Goal: Check status: Check status

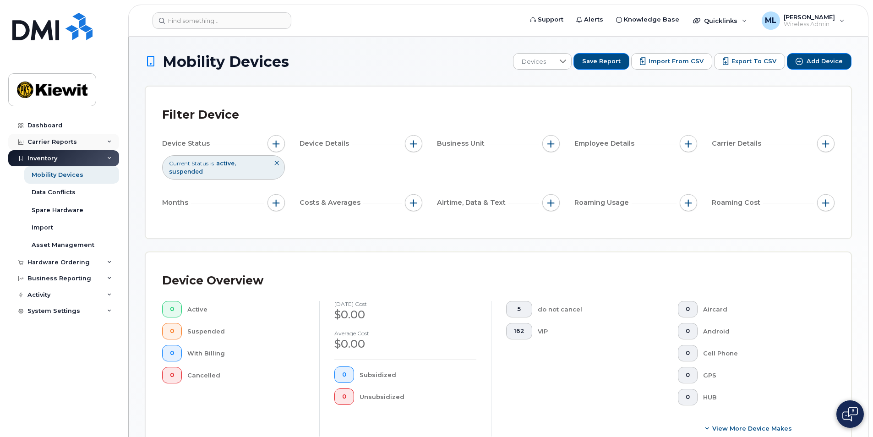
click at [51, 135] on div "Carrier Reports" at bounding box center [63, 142] width 111 height 16
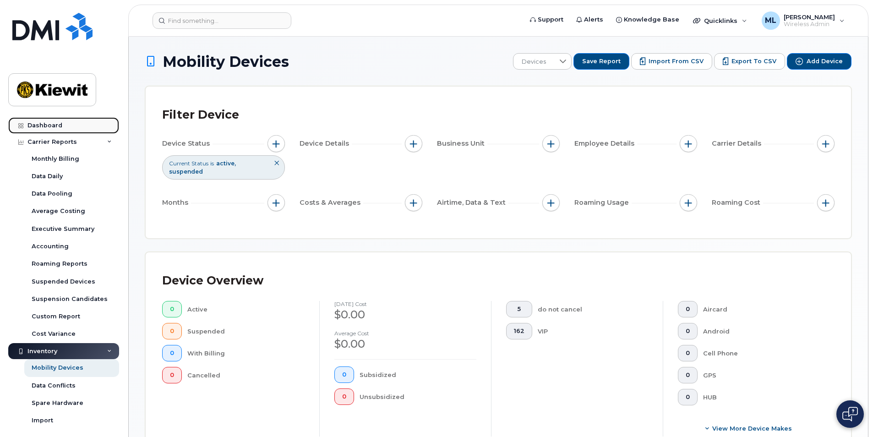
click at [46, 127] on div "Dashboard" at bounding box center [44, 125] width 35 height 7
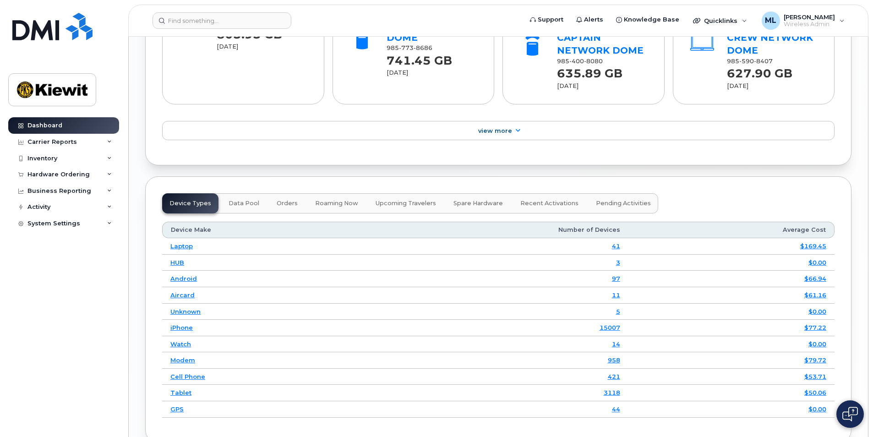
scroll to position [1236, 0]
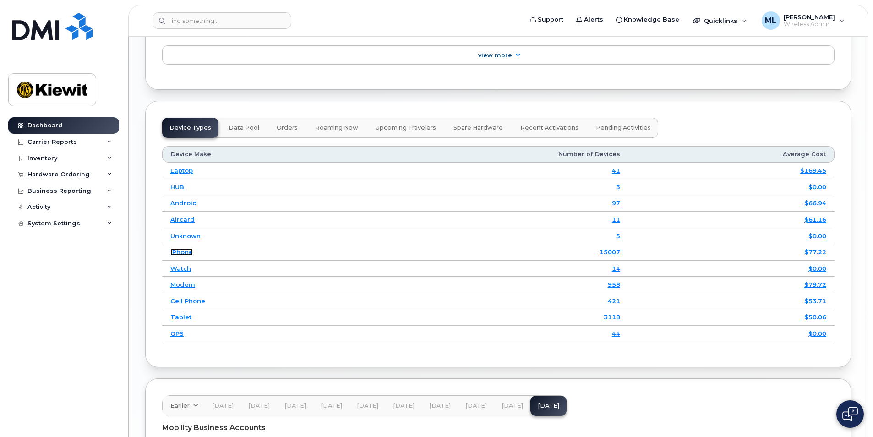
click at [183, 248] on link "iPhone" at bounding box center [181, 251] width 22 height 7
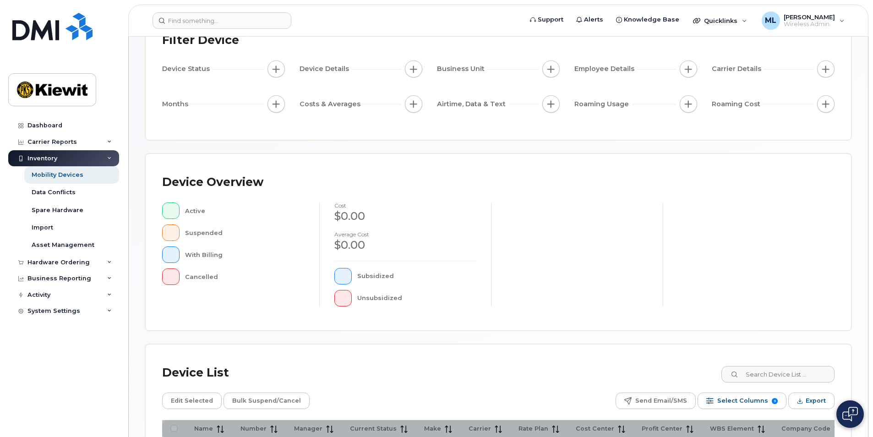
scroll to position [193, 0]
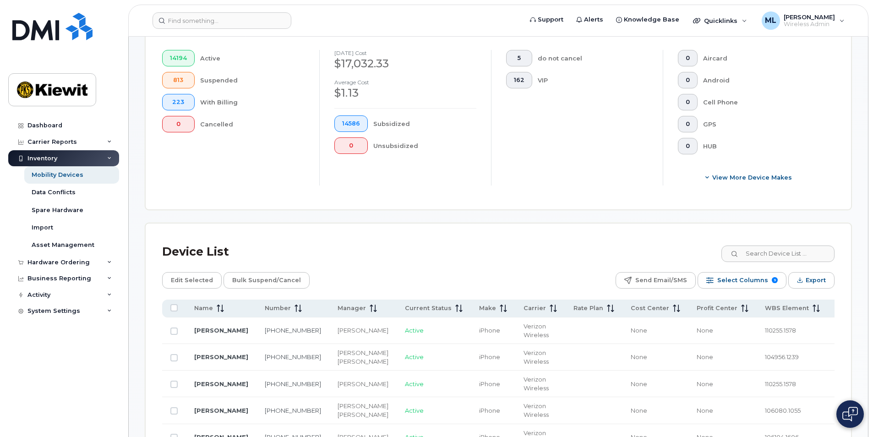
scroll to position [284, 0]
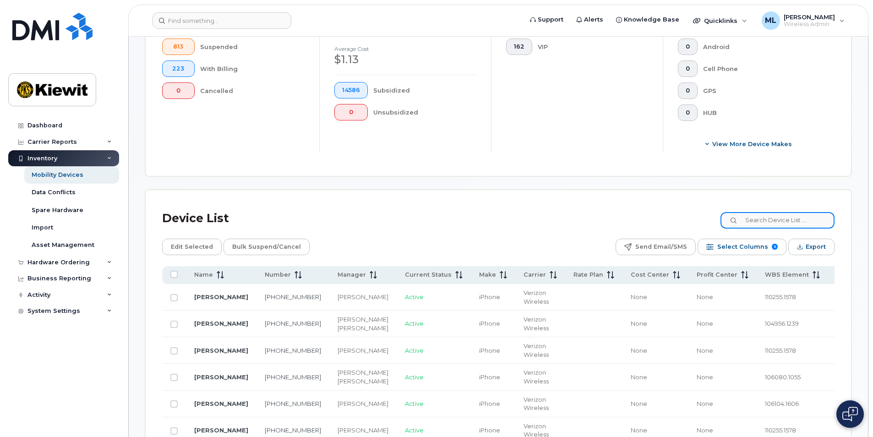
click at [762, 223] on input at bounding box center [777, 220] width 114 height 16
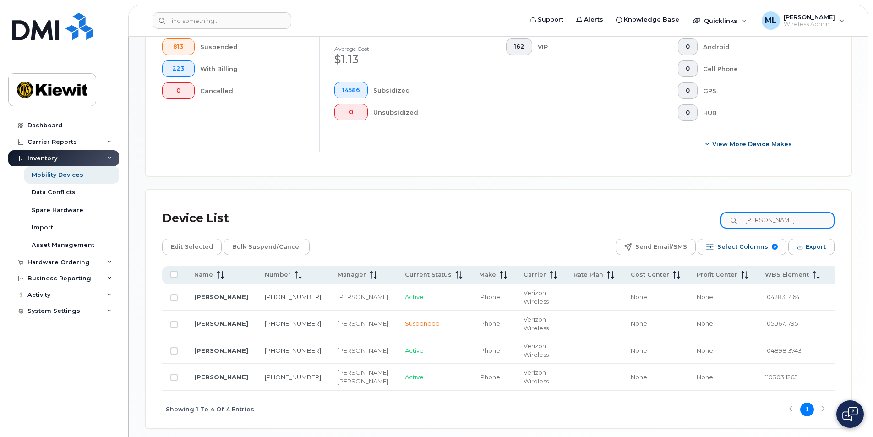
type input "[PERSON_NAME]"
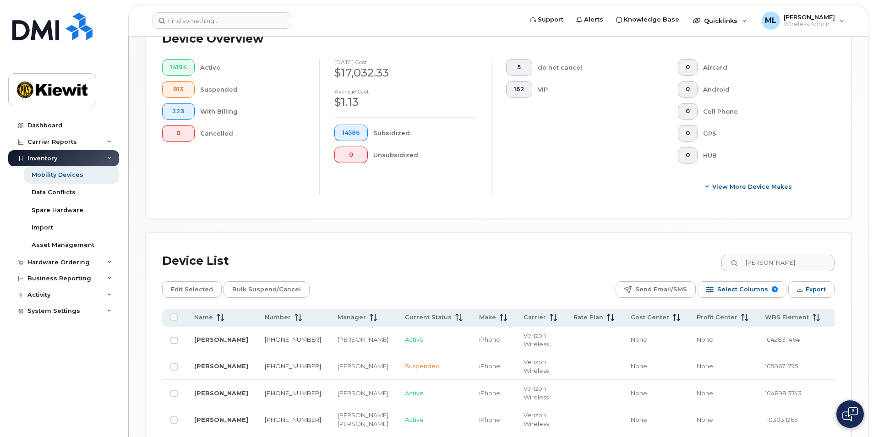
scroll to position [213, 0]
